Goal: Communication & Community: Participate in discussion

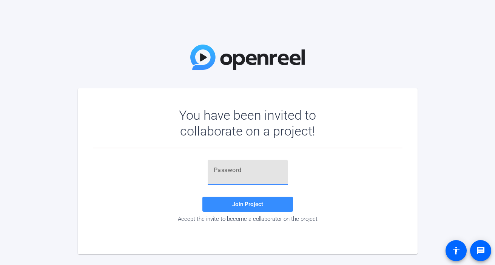
click at [232, 173] on input "text" at bounding box center [248, 170] width 68 height 9
paste input "CLAMjz"
type input "CLAMjz"
click at [271, 204] on span at bounding box center [247, 204] width 91 height 18
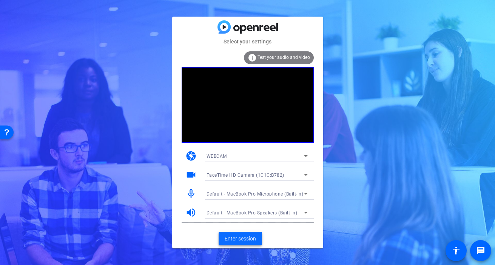
click at [243, 241] on span "Enter session" at bounding box center [239, 239] width 31 height 8
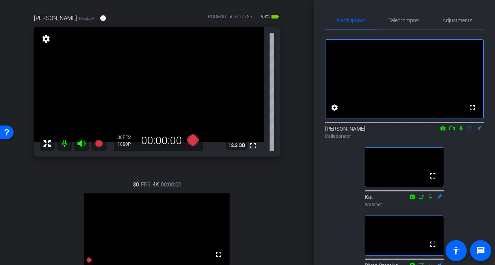
scroll to position [51, 0]
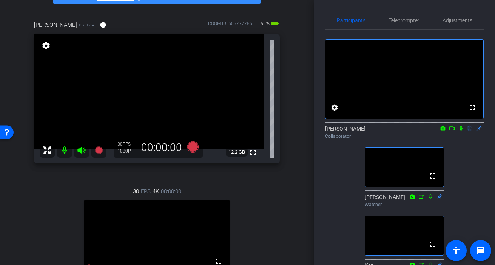
click at [460, 131] on icon at bounding box center [460, 128] width 3 height 5
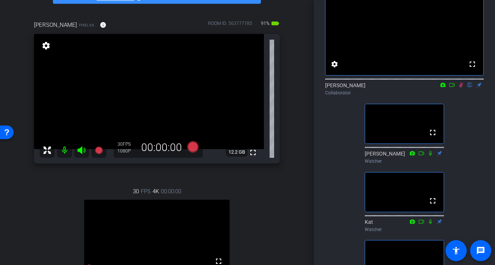
scroll to position [44, 0]
click at [460, 87] on icon at bounding box center [461, 84] width 4 height 5
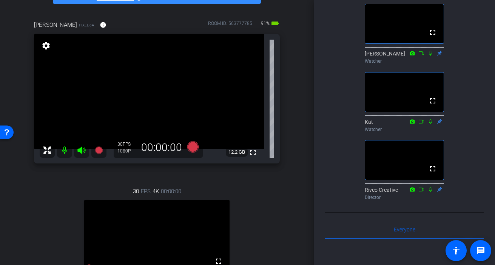
scroll to position [143, 0]
click at [429, 192] on icon at bounding box center [430, 189] width 6 height 5
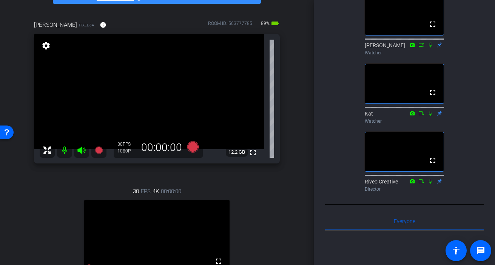
scroll to position [0, 0]
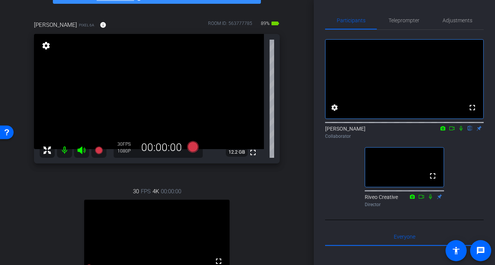
click at [461, 131] on icon at bounding box center [461, 128] width 6 height 5
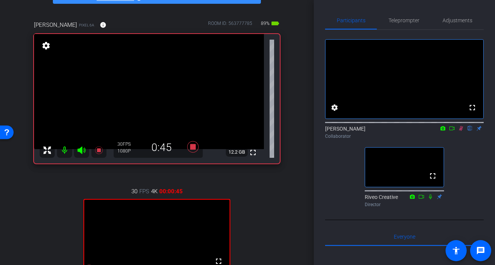
click at [450, 131] on icon at bounding box center [452, 128] width 6 height 5
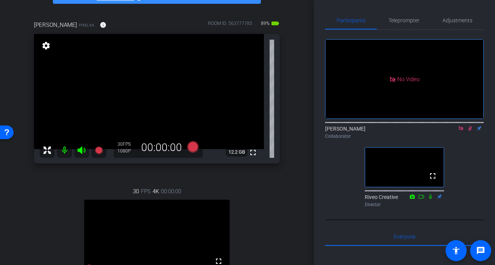
click at [459, 130] on icon at bounding box center [460, 128] width 4 height 4
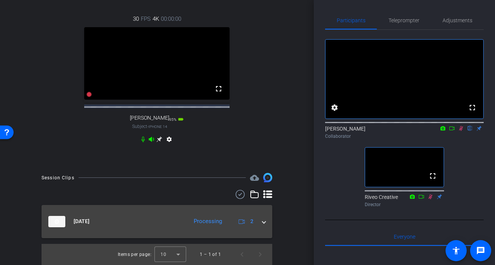
scroll to position [230, 0]
click at [139, 224] on mat-panel-title "[DATE]" at bounding box center [115, 221] width 135 height 11
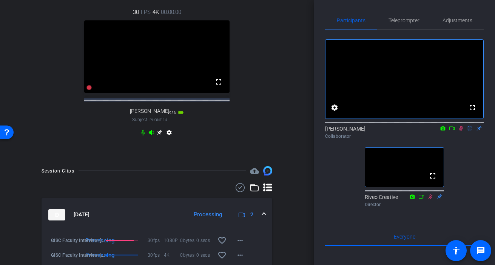
click at [139, 220] on mat-panel-title "[DATE]" at bounding box center [115, 214] width 135 height 11
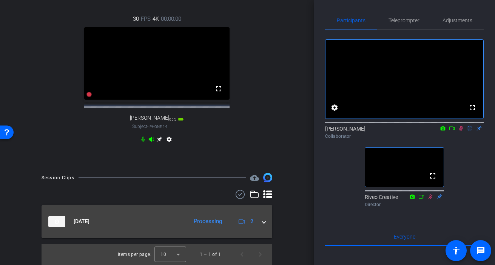
click at [139, 224] on mat-panel-title "[DATE]" at bounding box center [115, 221] width 135 height 11
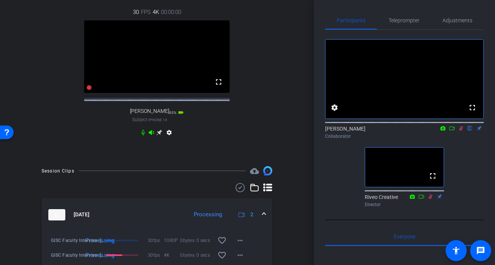
scroll to position [270, 0]
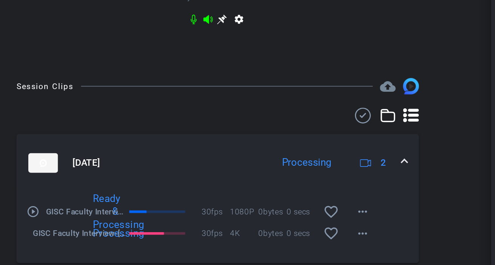
click at [49, 208] on mat-icon "play_circle_outline" at bounding box center [51, 209] width 8 height 8
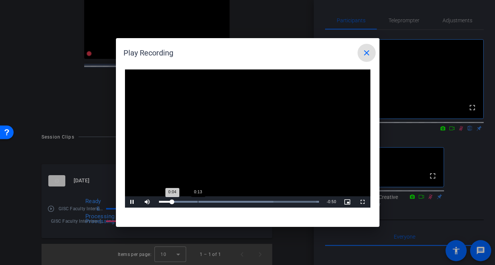
click at [203, 197] on div "Loaded : 100.00% 0:13 0:04" at bounding box center [239, 201] width 168 height 11
click at [257, 199] on div "Loaded : 100.00% 0:33 0:16" at bounding box center [239, 201] width 168 height 11
click at [134, 202] on span "Video Player" at bounding box center [132, 202] width 15 height 0
click at [364, 51] on mat-icon "close" at bounding box center [366, 52] width 9 height 9
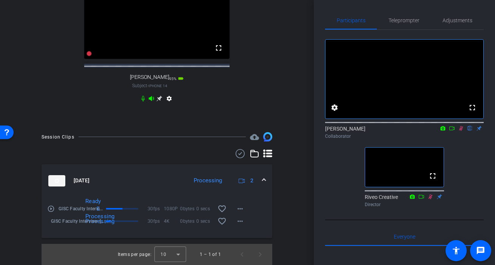
click at [264, 182] on span at bounding box center [263, 181] width 3 height 8
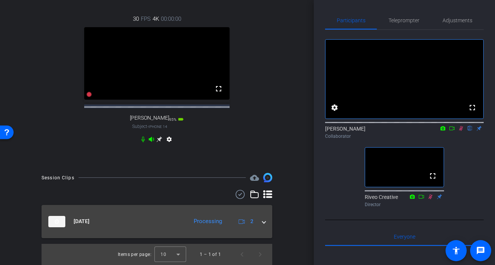
click at [262, 221] on span at bounding box center [263, 221] width 3 height 8
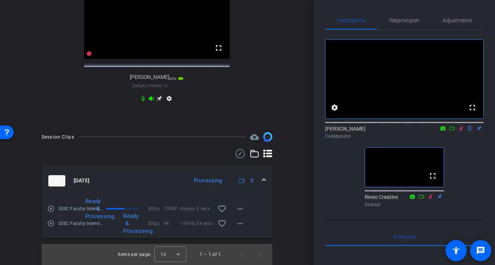
click at [51, 224] on mat-icon "play_circle_outline" at bounding box center [51, 224] width 8 height 8
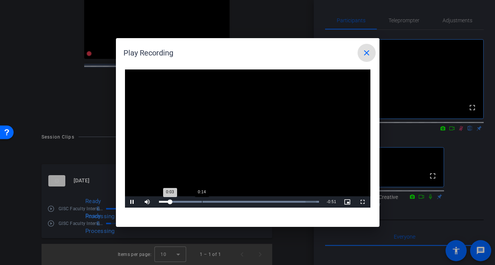
click at [200, 199] on div "Loaded : 100.00% 0:14 0:03" at bounding box center [239, 201] width 168 height 11
click at [130, 202] on span "Video Player" at bounding box center [132, 202] width 15 height 0
click at [366, 55] on mat-icon "close" at bounding box center [366, 52] width 9 height 9
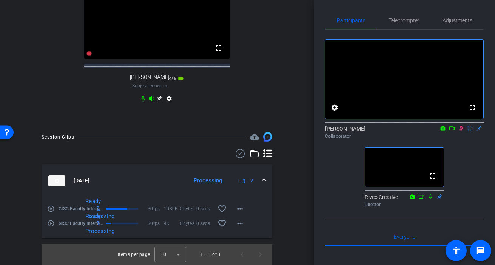
click at [460, 131] on icon at bounding box center [461, 128] width 6 height 5
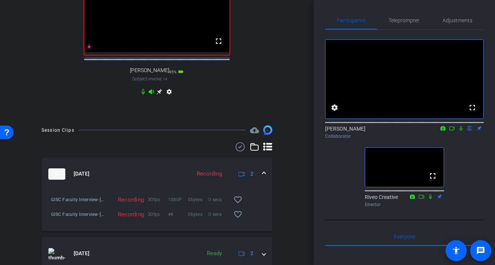
click at [459, 131] on icon at bounding box center [461, 128] width 6 height 5
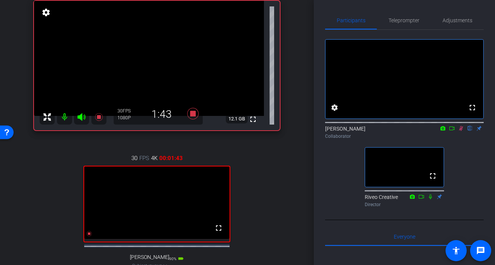
scroll to position [83, 0]
click at [451, 131] on icon at bounding box center [452, 128] width 6 height 5
click at [460, 130] on icon at bounding box center [460, 128] width 4 height 4
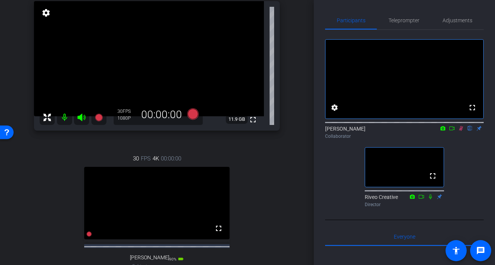
click at [459, 131] on icon at bounding box center [461, 128] width 6 height 5
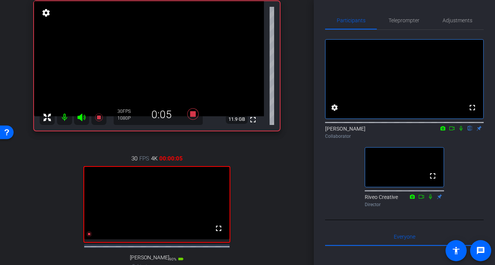
click at [459, 131] on icon at bounding box center [461, 128] width 6 height 5
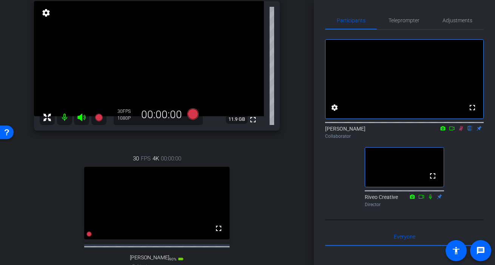
click at [451, 131] on icon at bounding box center [452, 128] width 6 height 5
click at [451, 138] on div "[PERSON_NAME] Collaborator" at bounding box center [404, 132] width 158 height 15
click at [459, 131] on icon at bounding box center [461, 128] width 6 height 5
click at [461, 131] on icon at bounding box center [461, 128] width 6 height 5
click at [459, 131] on icon at bounding box center [460, 128] width 3 height 5
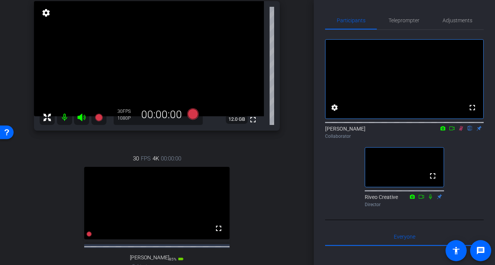
click at [459, 131] on icon at bounding box center [461, 128] width 6 height 5
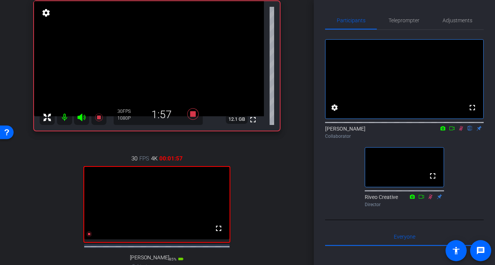
click at [451, 131] on icon at bounding box center [452, 128] width 6 height 5
click at [458, 131] on icon at bounding box center [461, 128] width 6 height 5
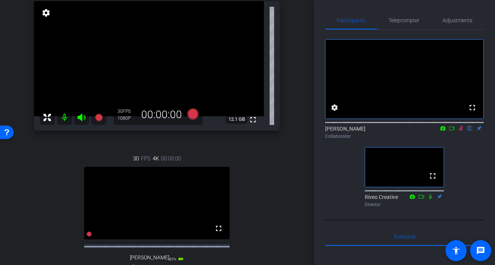
click at [451, 131] on icon at bounding box center [452, 128] width 6 height 5
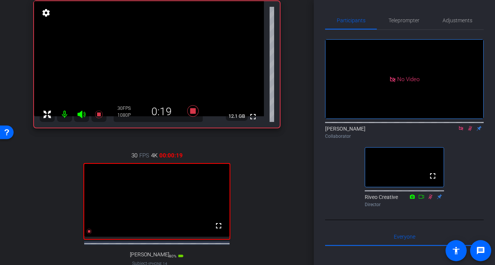
click at [458, 131] on icon at bounding box center [461, 128] width 6 height 5
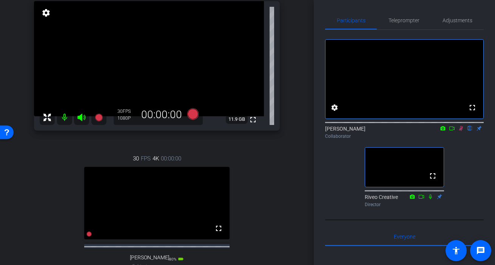
click at [460, 132] on mat-icon at bounding box center [460, 128] width 9 height 7
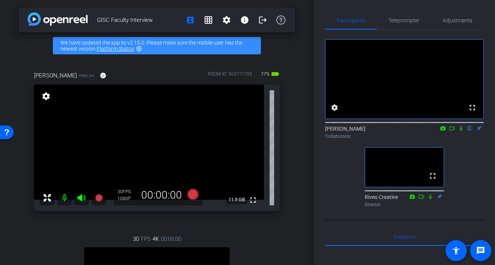
scroll to position [0, 0]
